Goal: Information Seeking & Learning: Learn about a topic

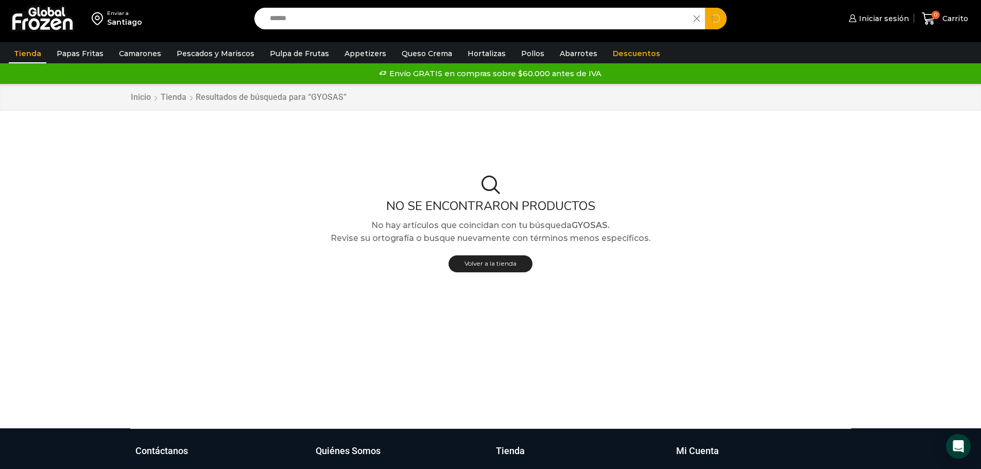
drag, startPoint x: 385, startPoint y: 10, endPoint x: 364, endPoint y: 13, distance: 21.9
click at [381, 11] on input "******" at bounding box center [477, 19] width 424 height 22
drag, startPoint x: 249, startPoint y: 14, endPoint x: 243, endPoint y: 16, distance: 6.9
click at [243, 16] on div "Enviar a Santiago Search input ****** Search Iniciar sesión" at bounding box center [491, 18] width 976 height 37
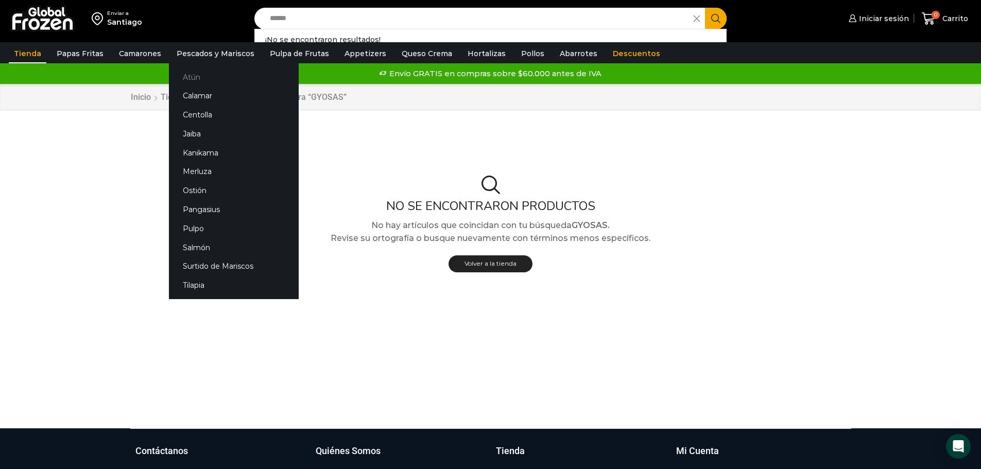
click at [198, 78] on link "Atún" at bounding box center [234, 76] width 130 height 19
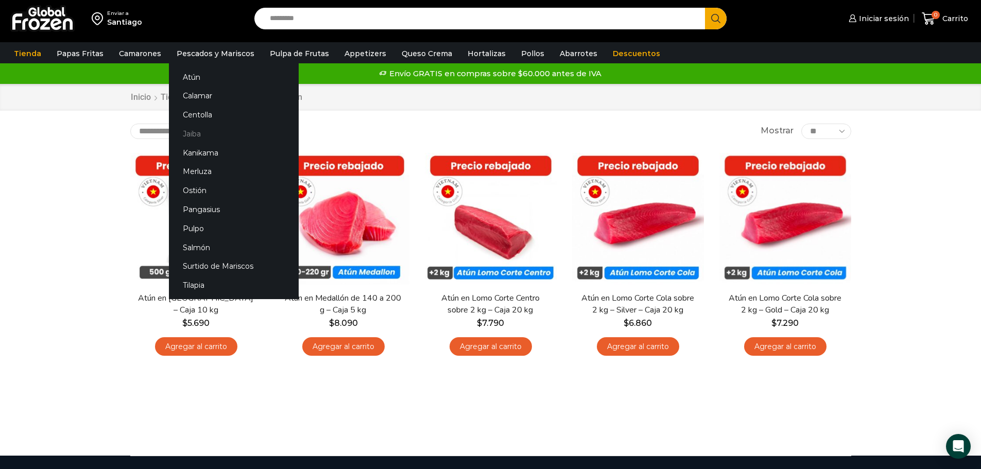
click at [189, 137] on link "Jaiba" at bounding box center [234, 133] width 130 height 19
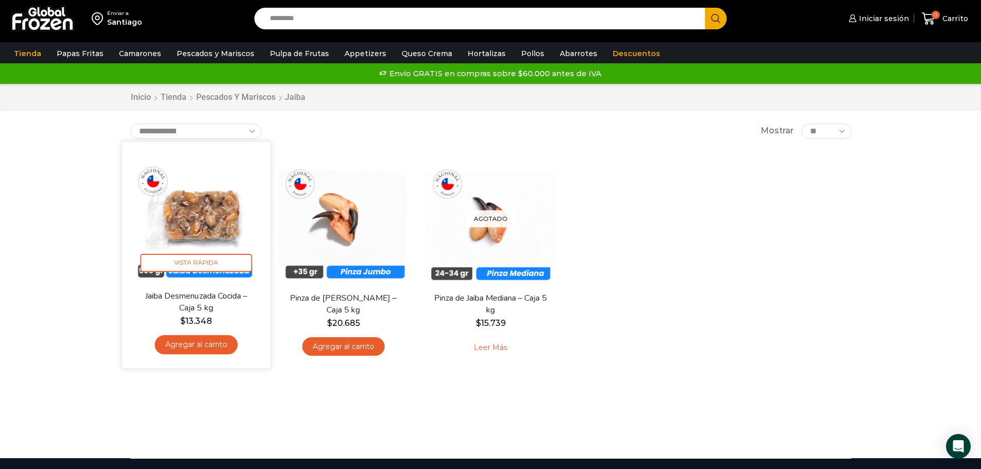
click at [207, 245] on img at bounding box center [196, 215] width 133 height 133
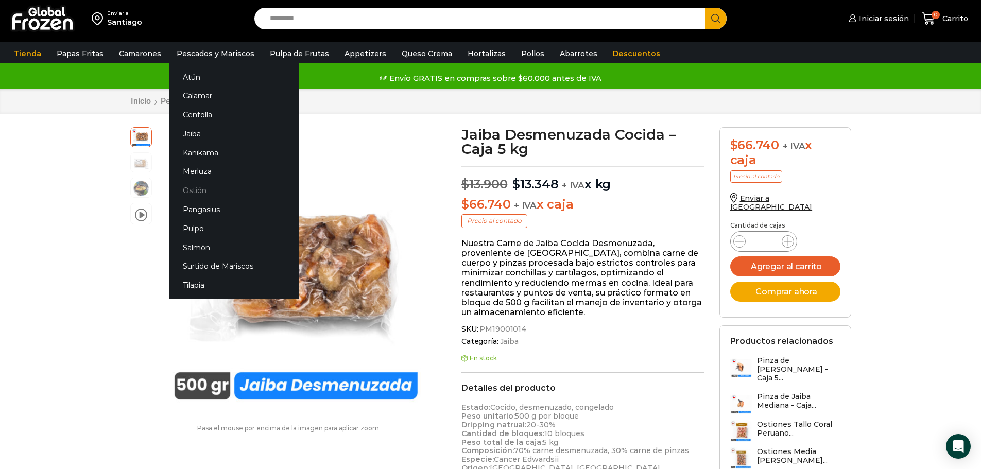
click at [229, 185] on link "Ostión" at bounding box center [234, 190] width 130 height 19
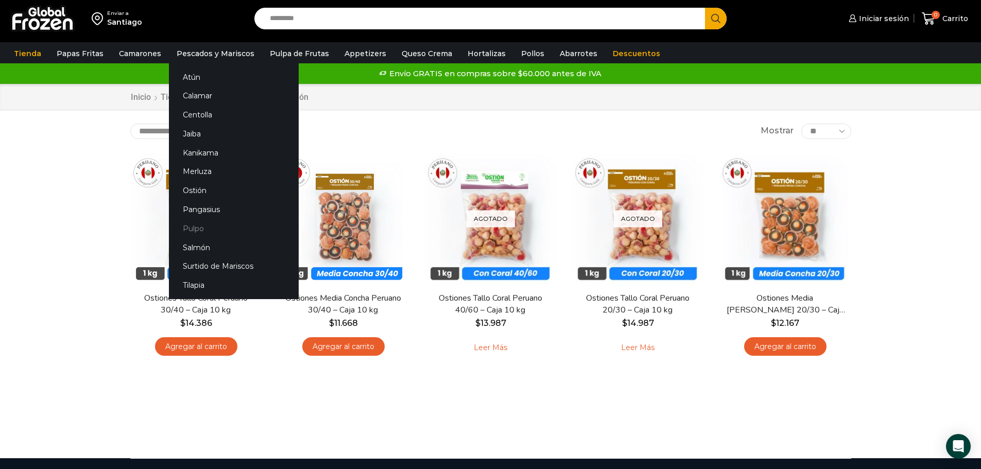
click at [189, 227] on link "Pulpo" at bounding box center [234, 228] width 130 height 19
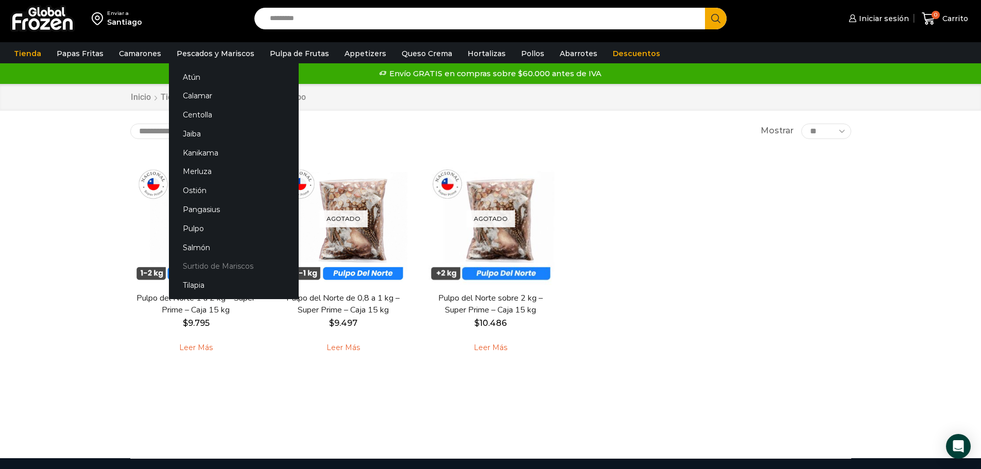
click at [256, 273] on link "Surtido de Mariscos" at bounding box center [234, 266] width 130 height 19
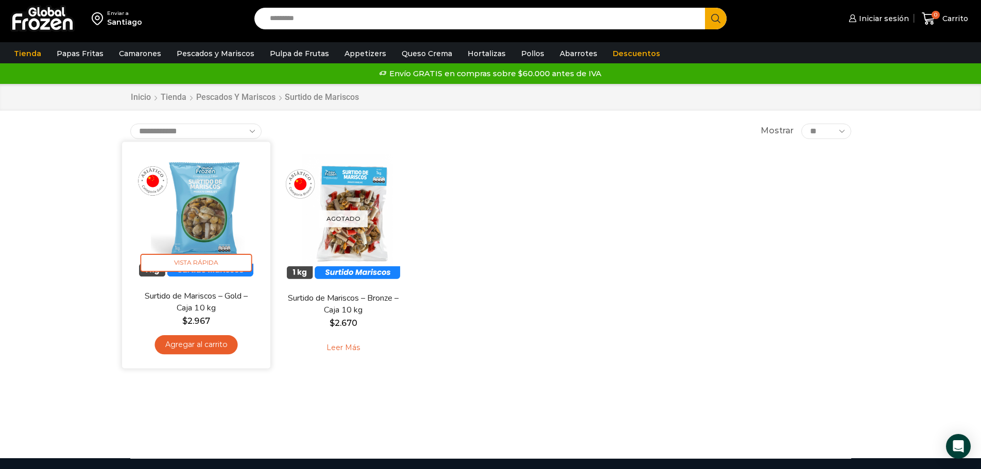
click at [219, 303] on link "Surtido de Mariscos – Gold – Caja 10 kg" at bounding box center [196, 302] width 120 height 24
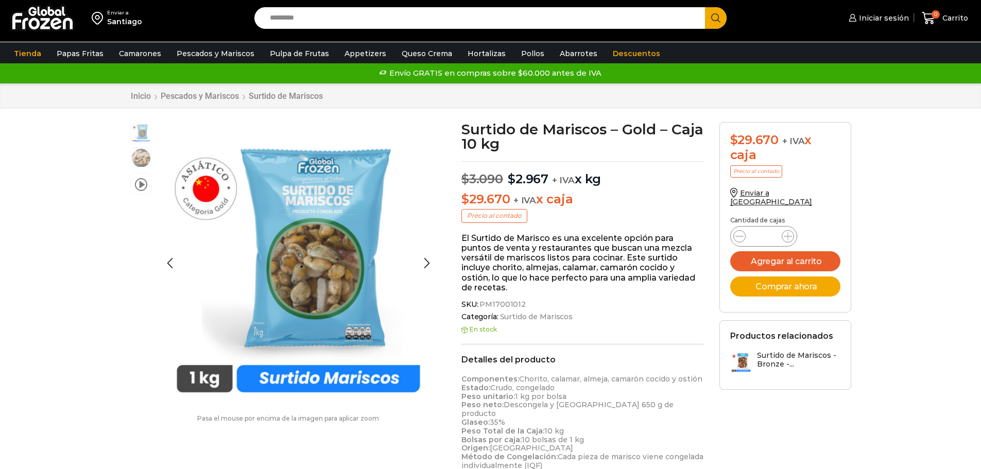
scroll to position [1, 0]
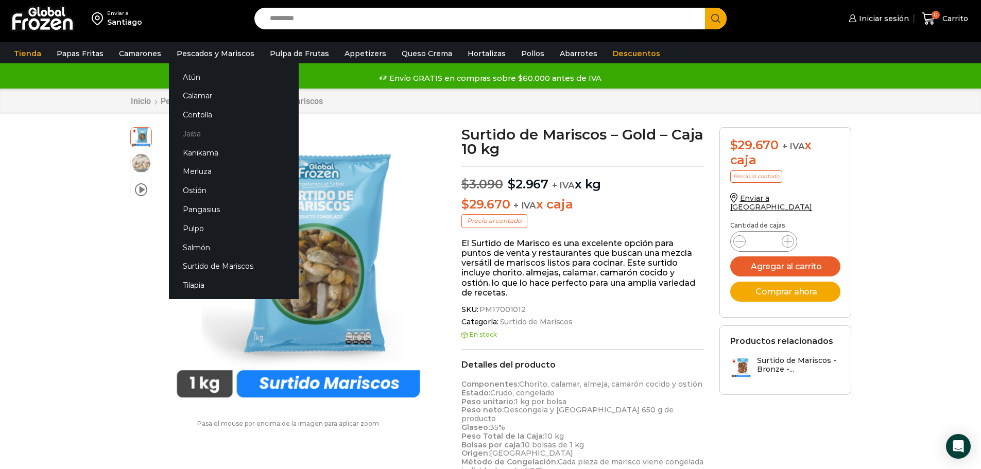
click at [197, 130] on link "Jaiba" at bounding box center [234, 133] width 130 height 19
